Goal: Information Seeking & Learning: Check status

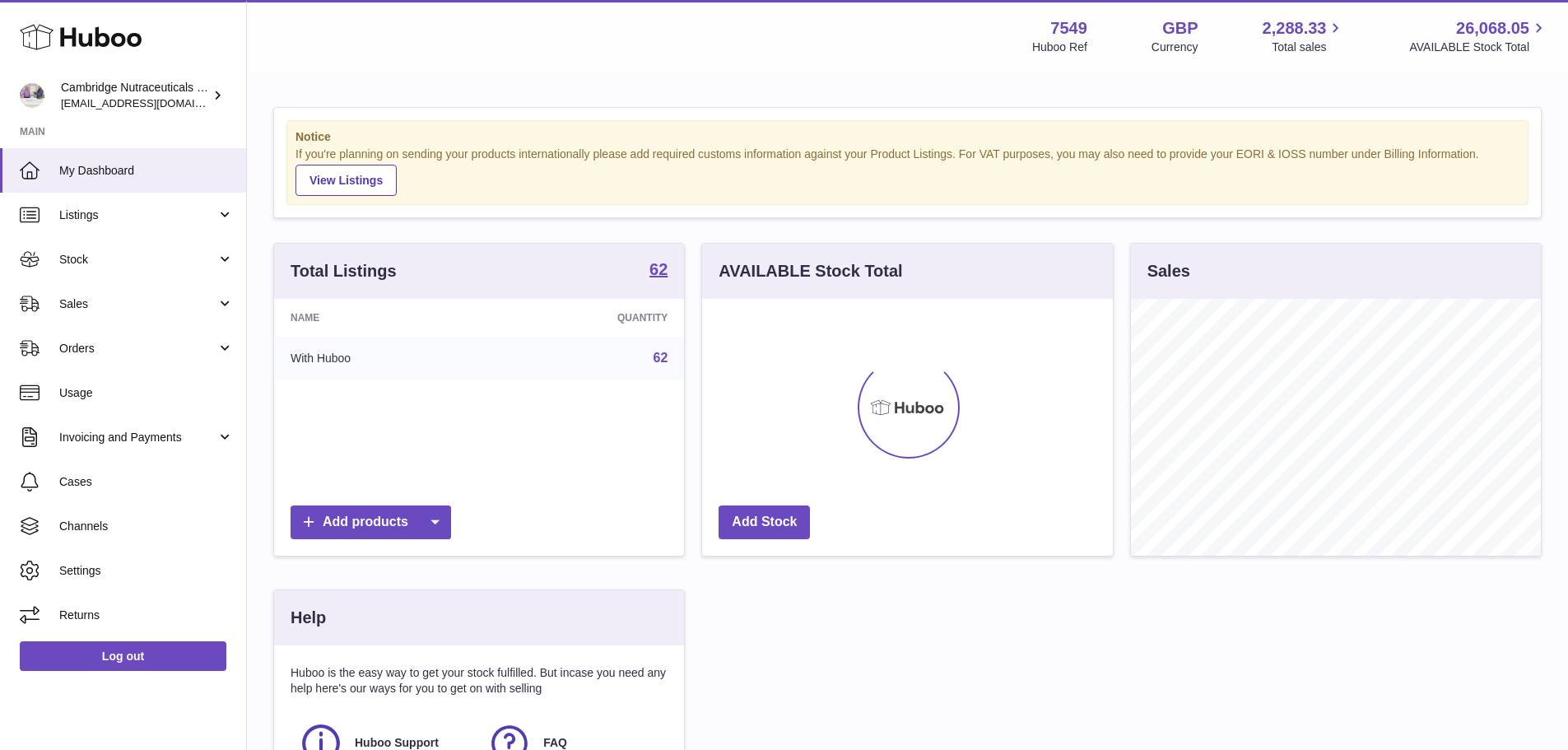
scroll to position [257, 415]
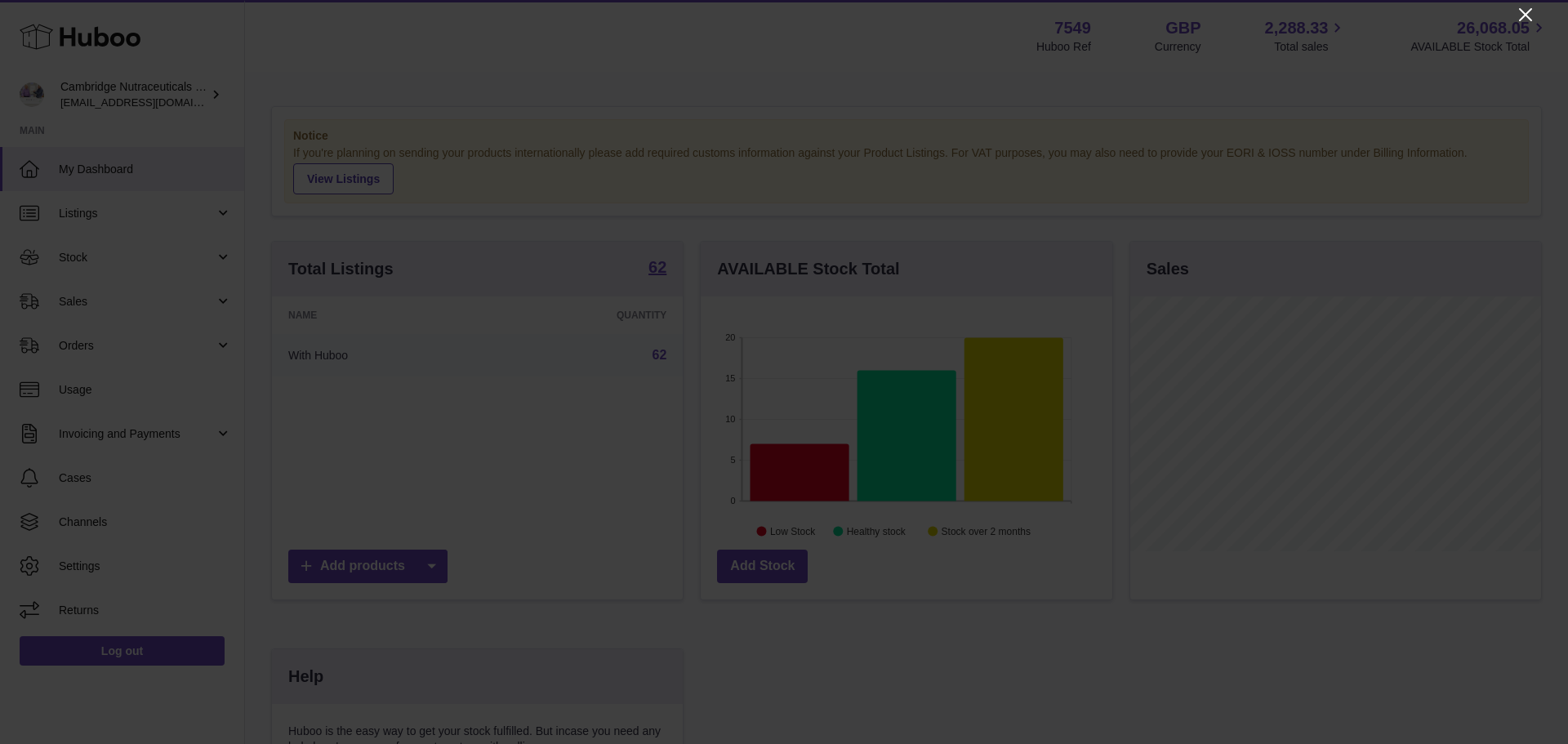
click at [1526, 20] on icon "Close" at bounding box center [1526, 15] width 20 height 20
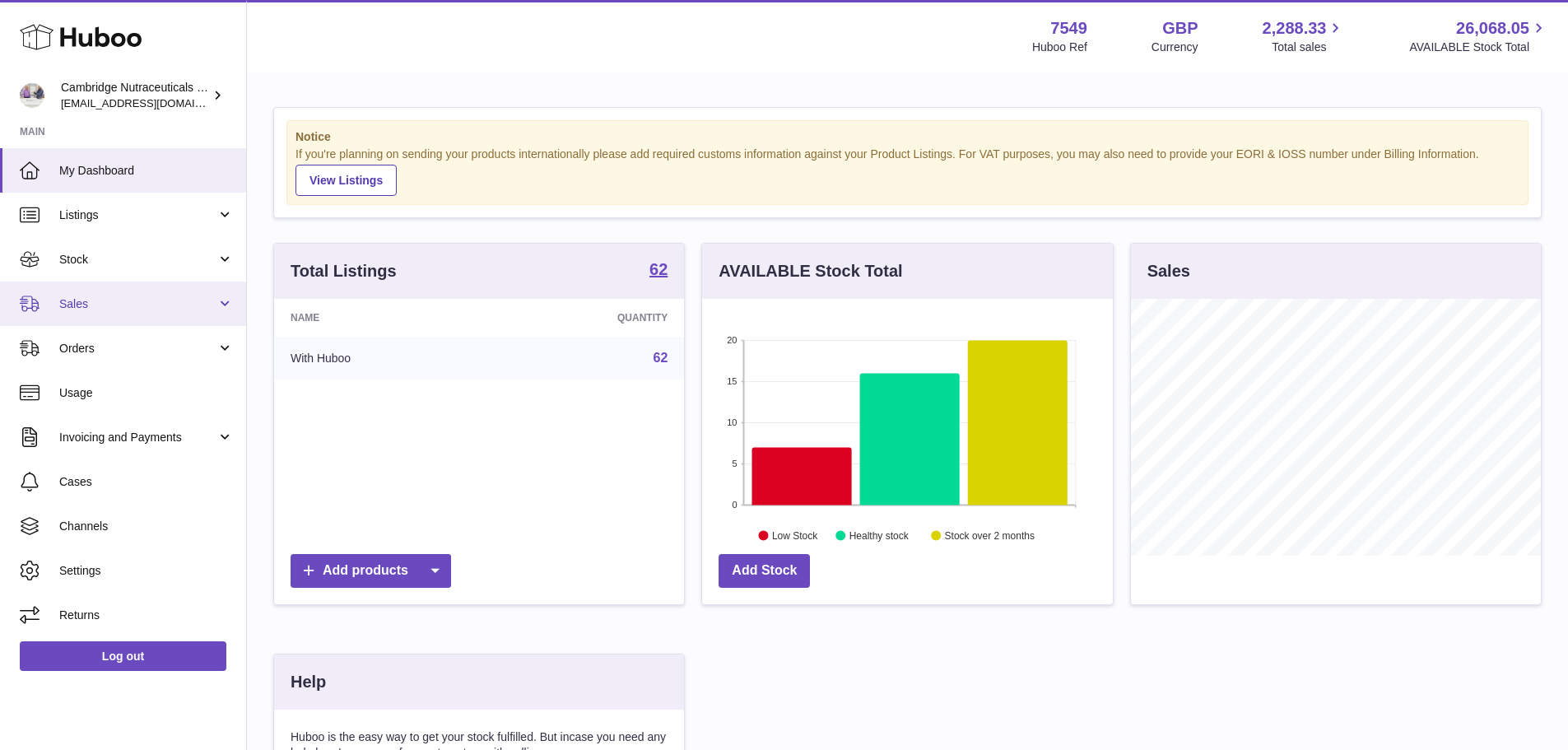
click at [127, 304] on span "Sales" at bounding box center [138, 304] width 158 height 15
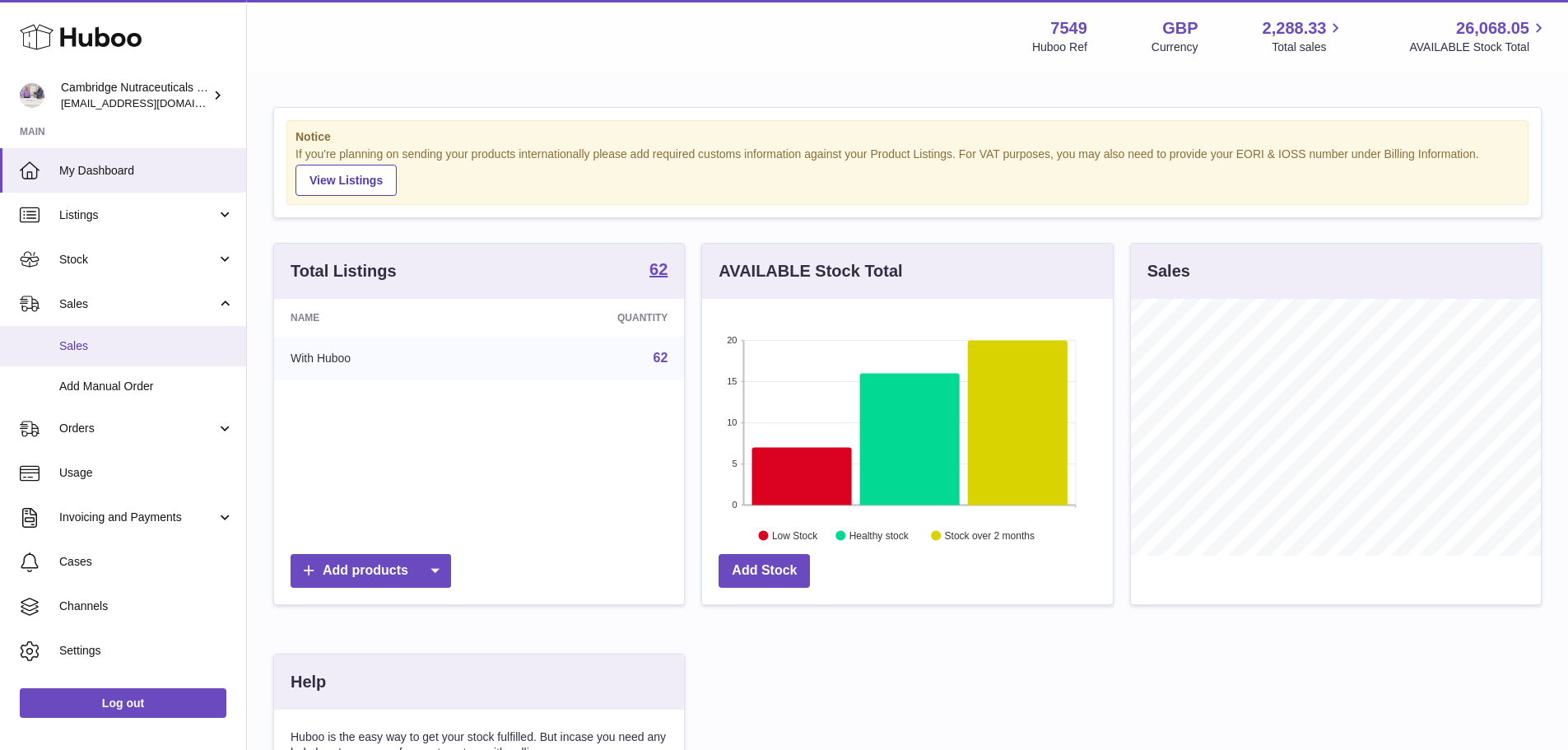
click at [86, 345] on span "Sales" at bounding box center [146, 346] width 175 height 15
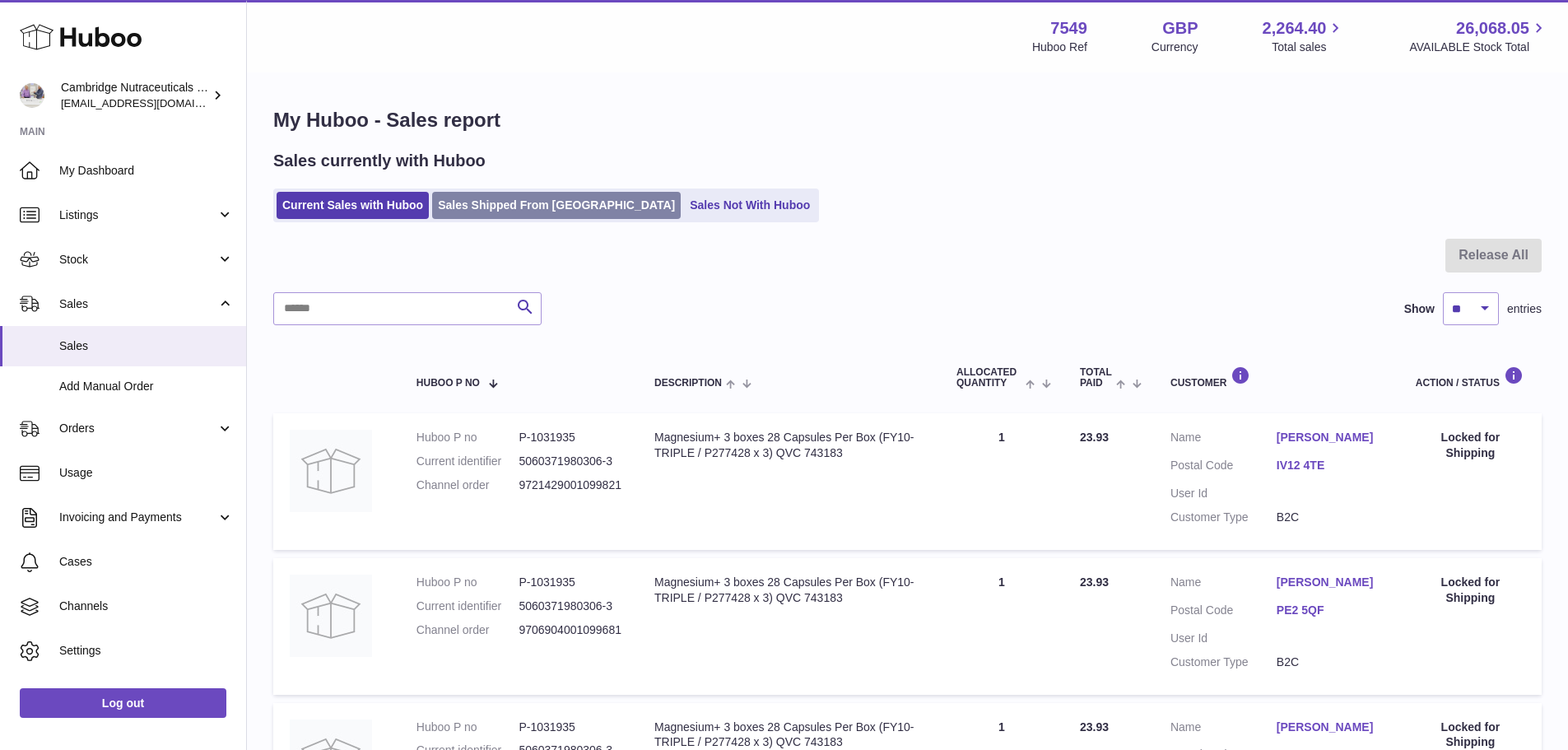
click at [570, 206] on link "Sales Shipped From [GEOGRAPHIC_DATA]" at bounding box center [556, 205] width 249 height 27
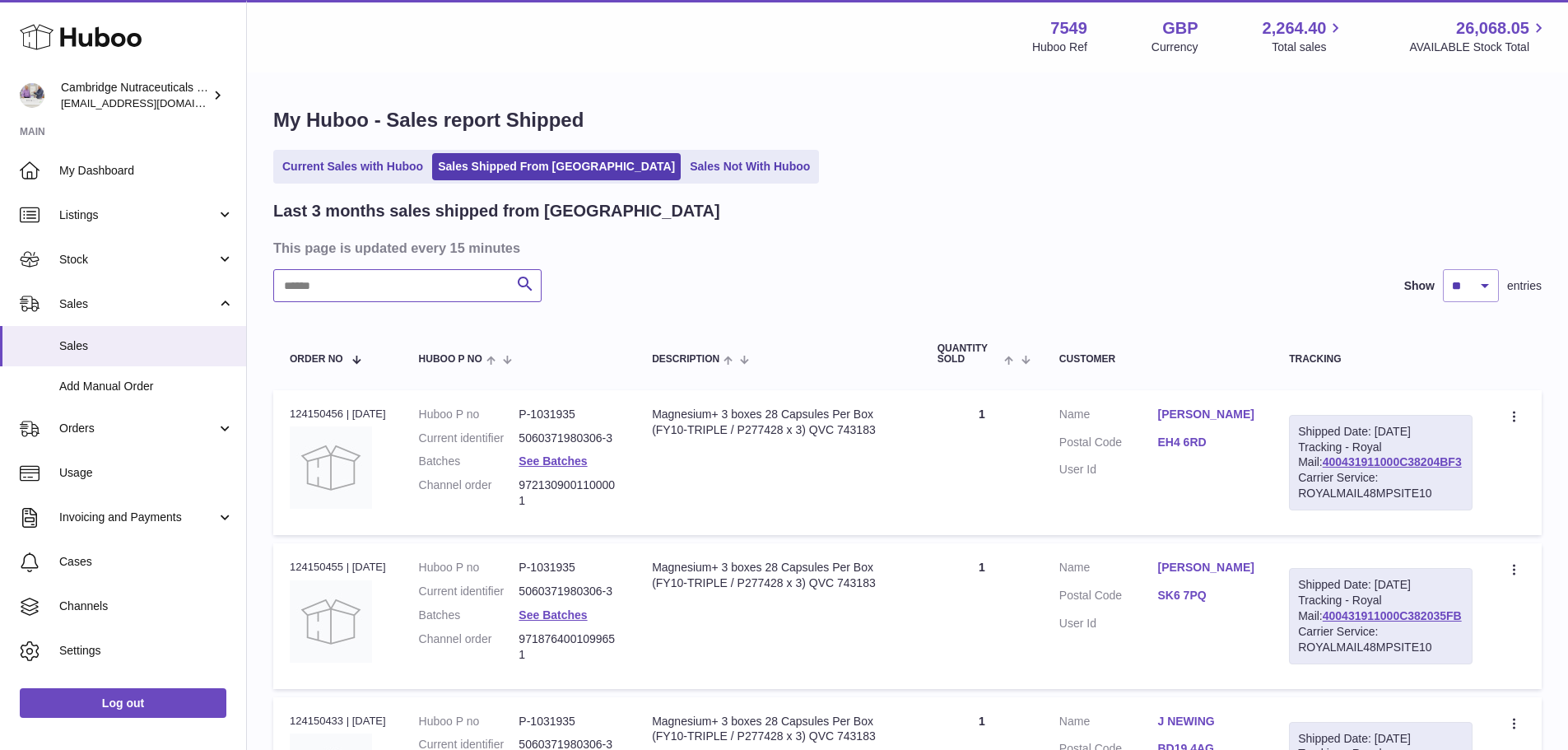
click at [381, 280] on input "text" at bounding box center [407, 285] width 269 height 33
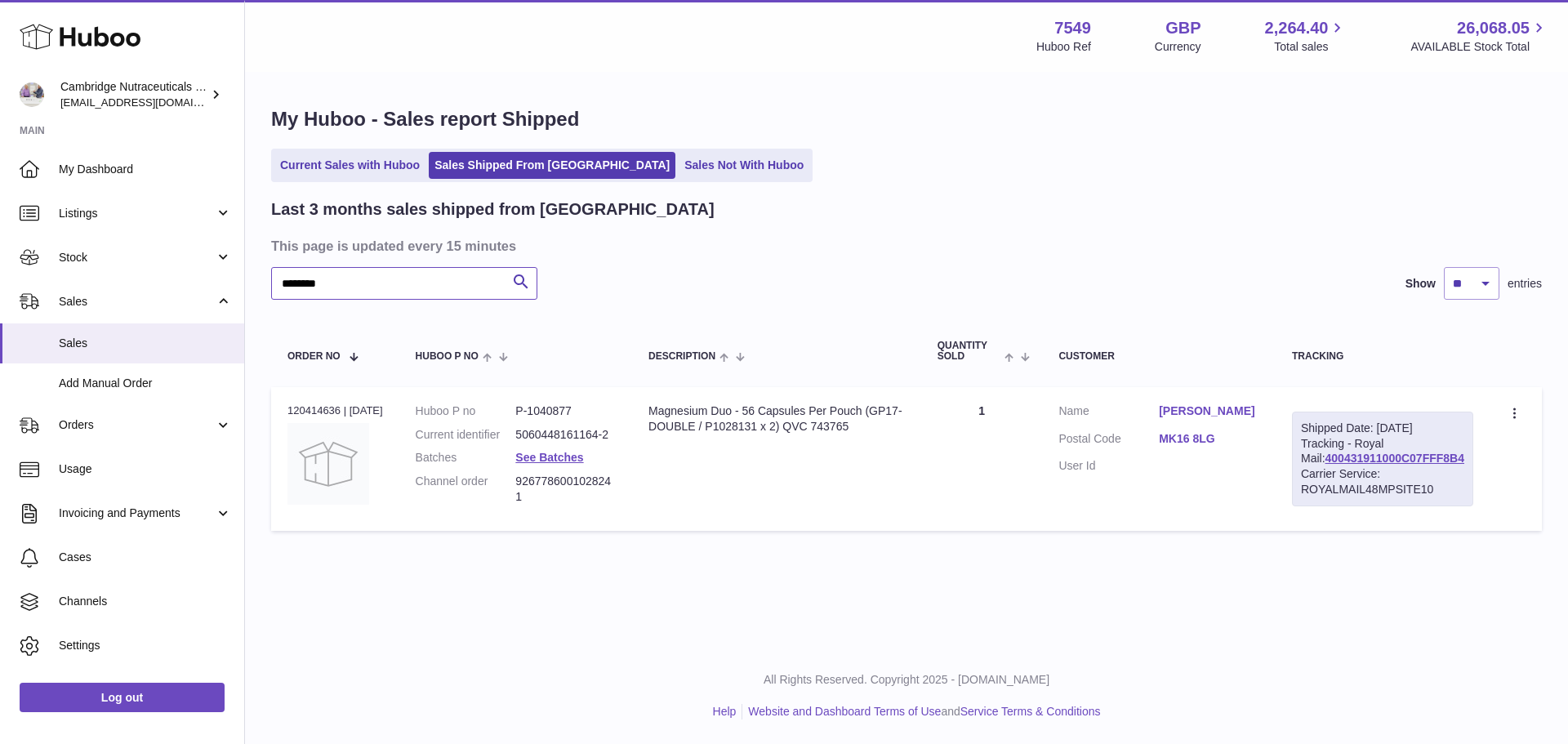
type input "********"
click at [324, 411] on div "Order no 120414636 | [DATE]" at bounding box center [335, 411] width 96 height 15
click at [325, 411] on div "Order no 120414636 | [DATE]" at bounding box center [335, 411] width 96 height 15
copy div "120414636"
